Goal: Transaction & Acquisition: Register for event/course

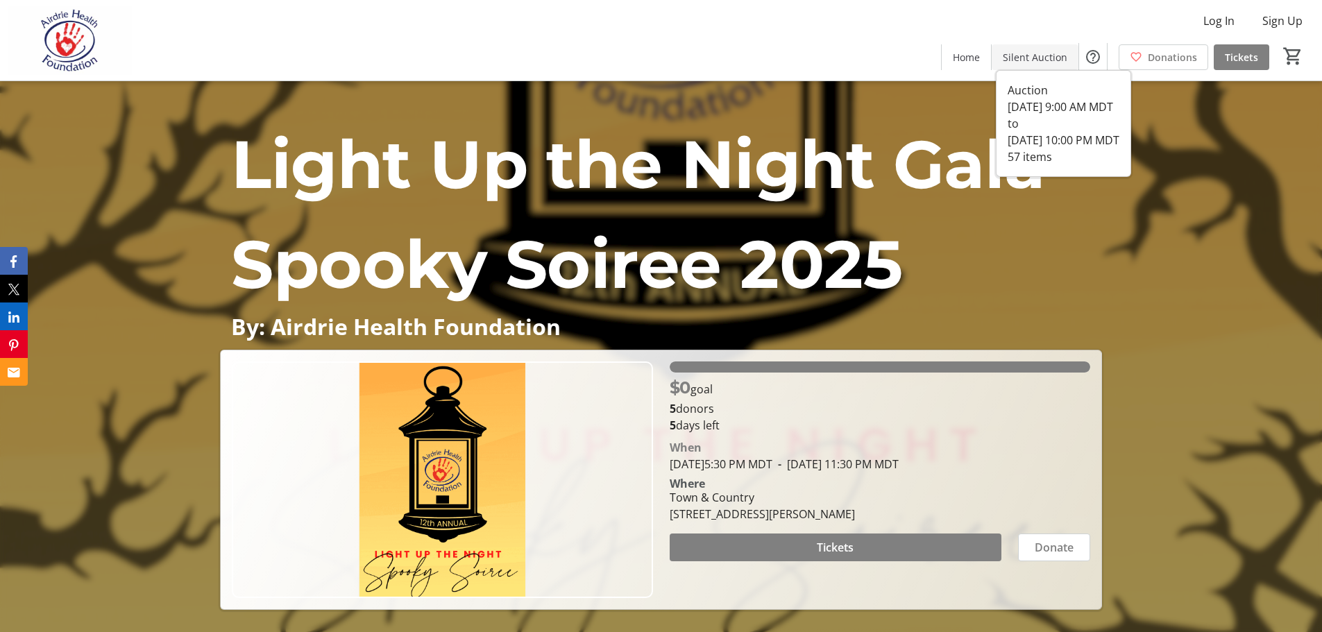
click at [1040, 57] on span "Silent Auction" at bounding box center [1035, 57] width 65 height 15
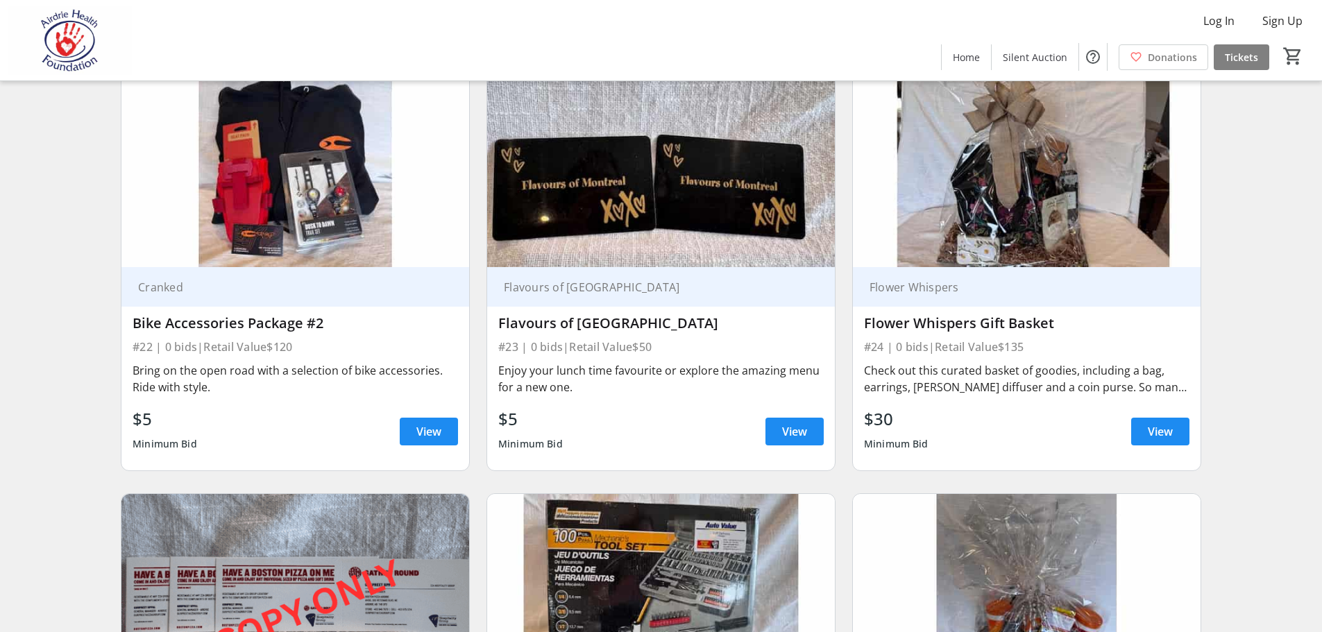
scroll to position [3054, 0]
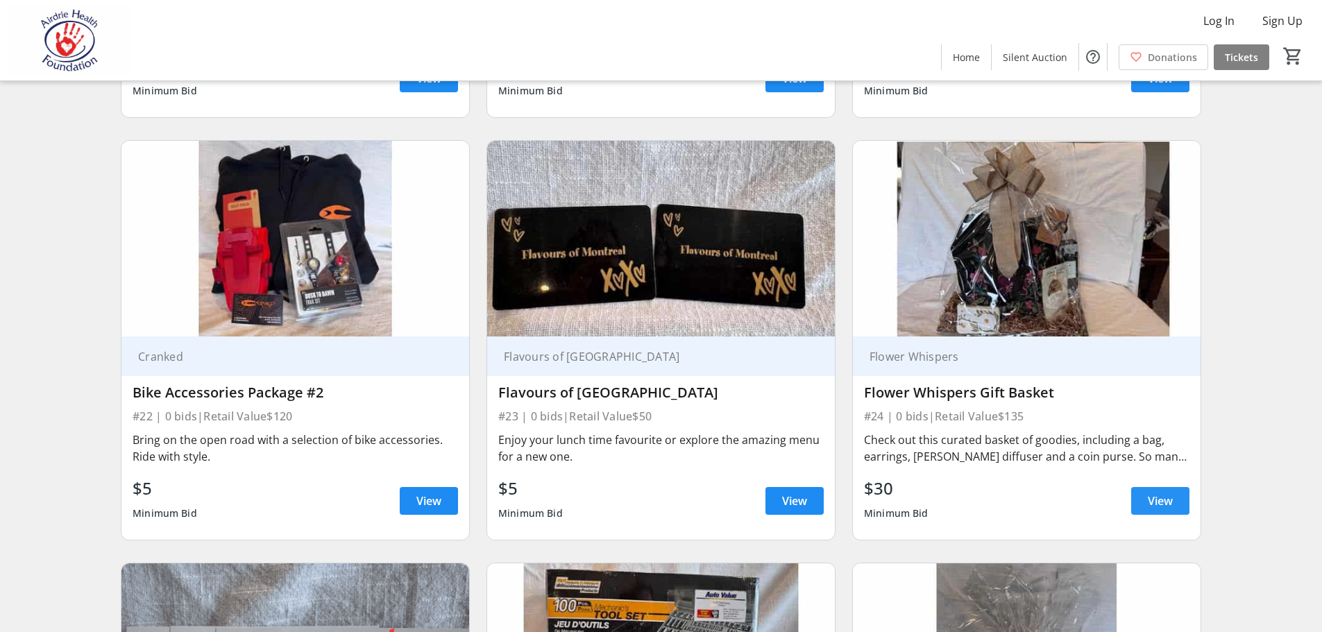
click at [1160, 493] on span "View" at bounding box center [1160, 501] width 25 height 17
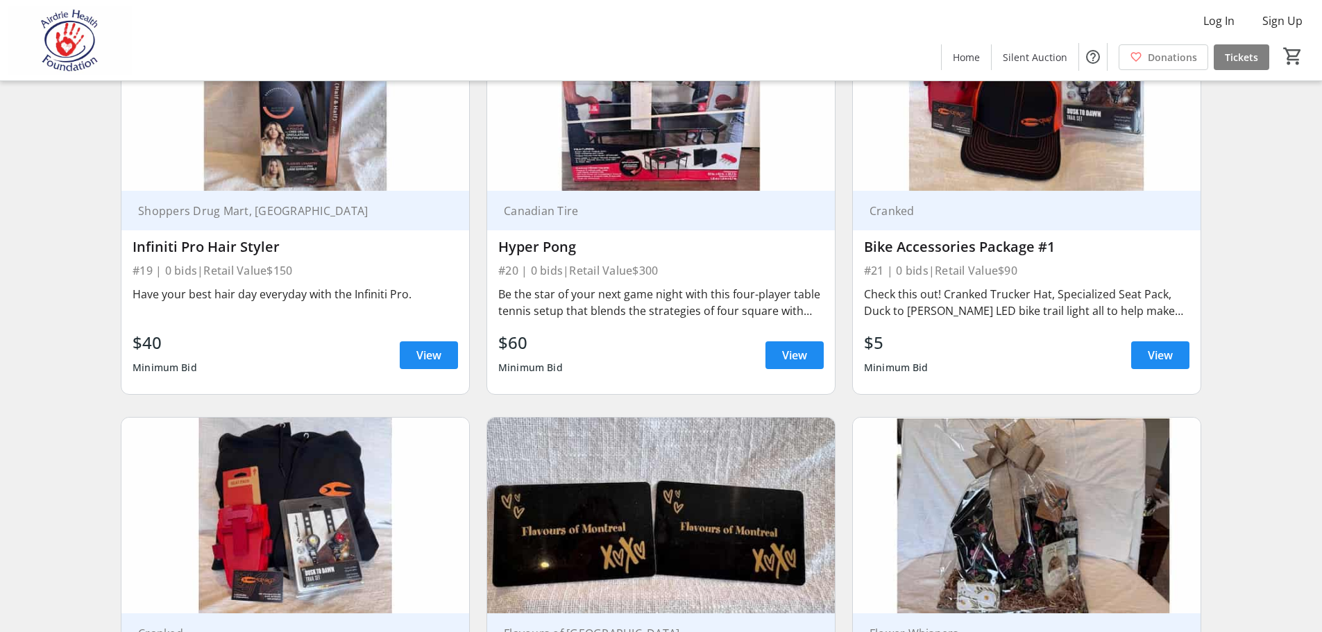
scroll to position [2638, 0]
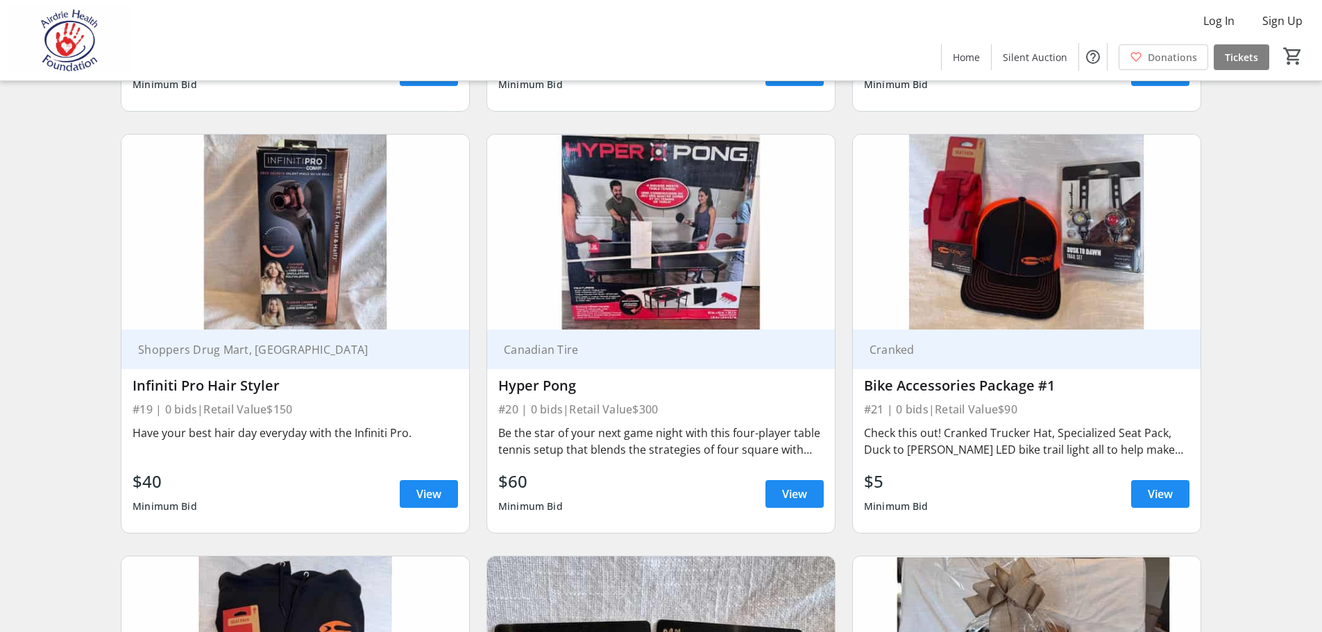
click at [292, 219] on img at bounding box center [295, 233] width 348 height 196
click at [430, 486] on span "View" at bounding box center [428, 494] width 25 height 17
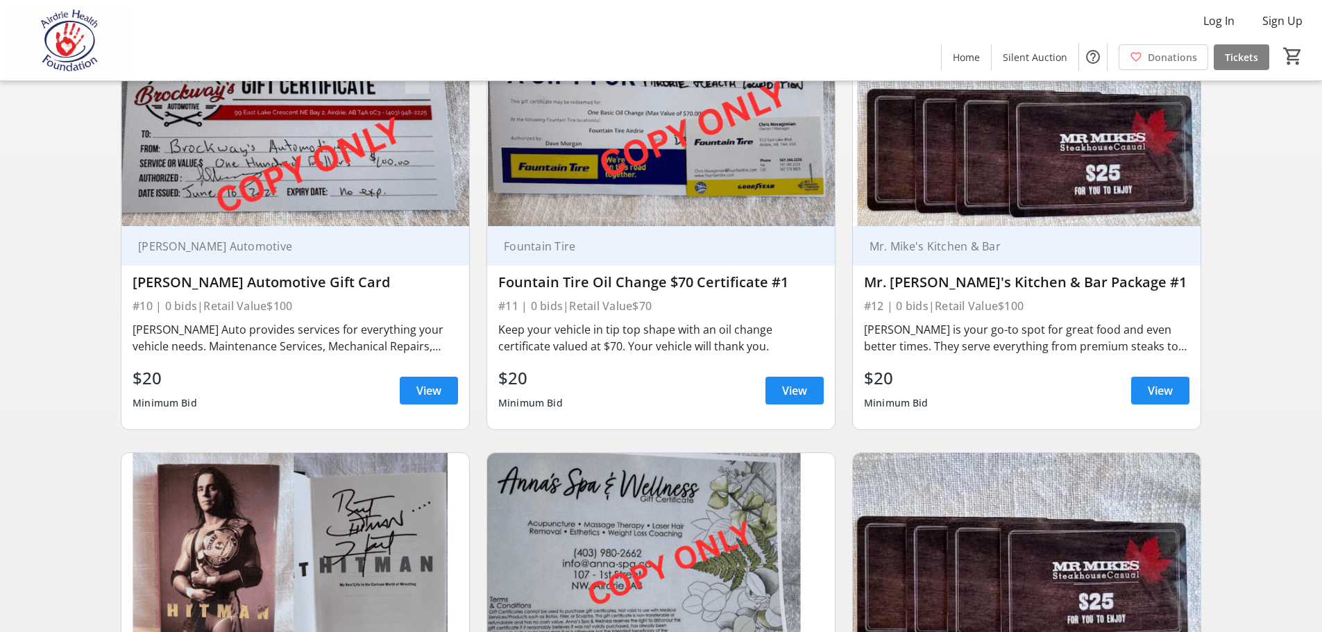
scroll to position [1804, 0]
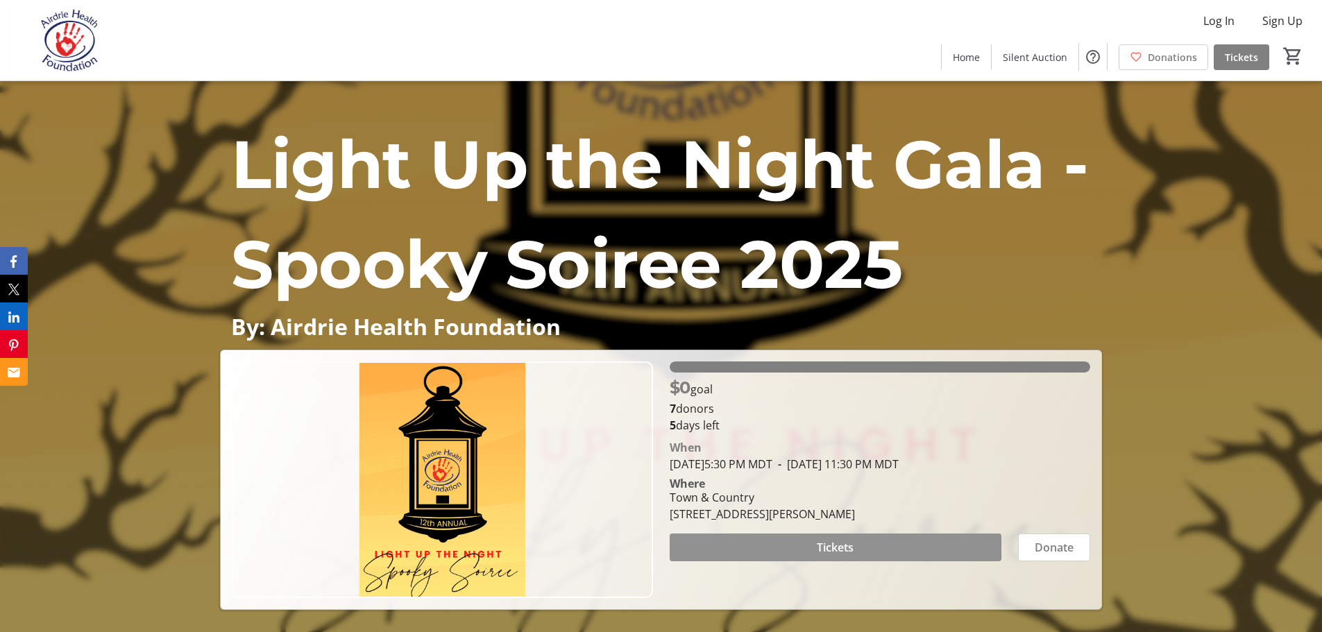
click at [810, 543] on span at bounding box center [836, 547] width 332 height 33
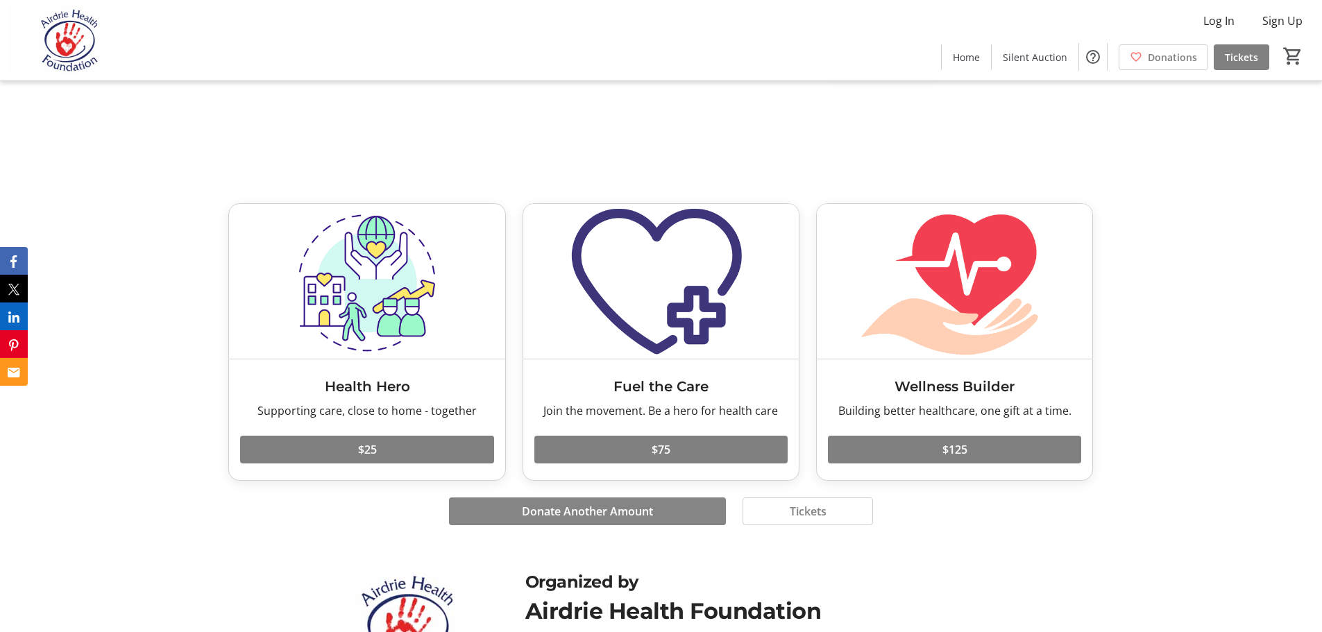
scroll to position [1982, 0]
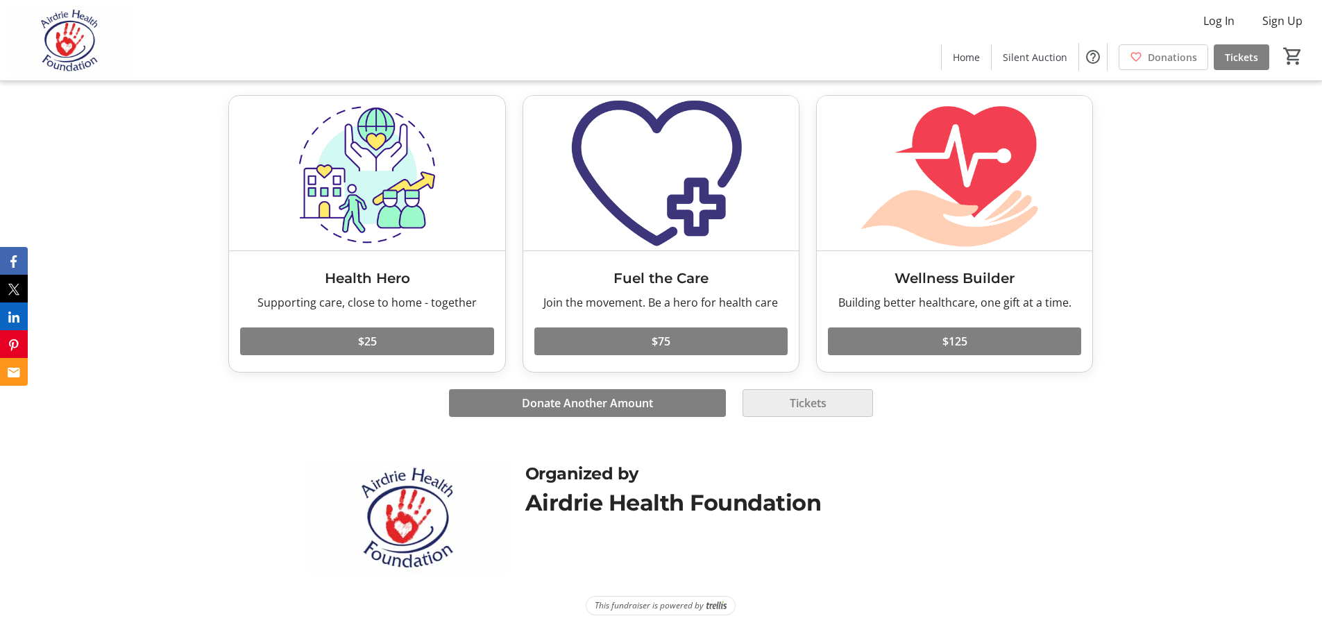
click at [767, 408] on span at bounding box center [807, 403] width 129 height 33
